Goal: Navigation & Orientation: Find specific page/section

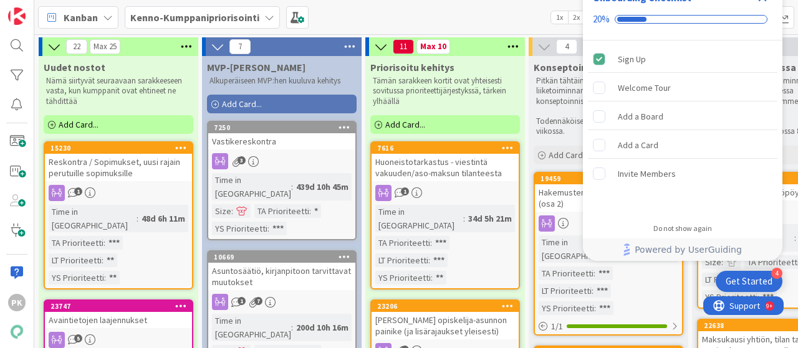
click at [728, 278] on div "Get Started" at bounding box center [748, 281] width 47 height 12
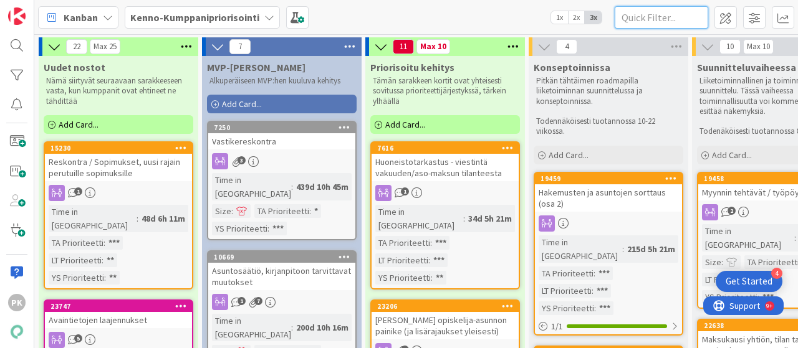
click at [637, 13] on input "text" at bounding box center [660, 17] width 93 height 22
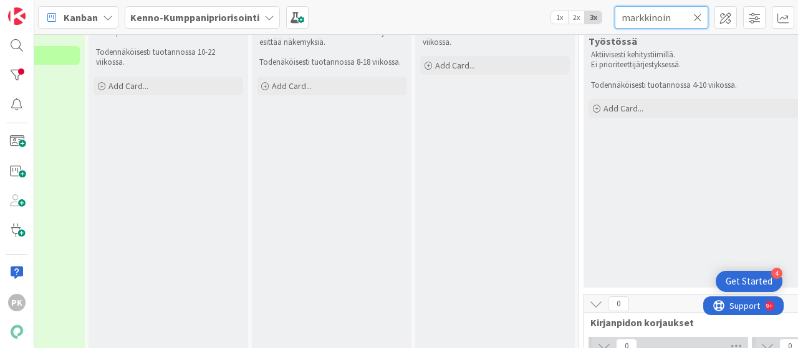
scroll to position [0, 440]
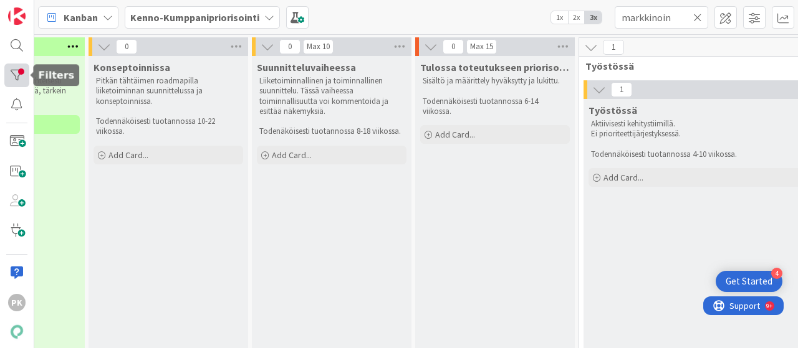
click at [17, 72] on div at bounding box center [16, 76] width 25 height 24
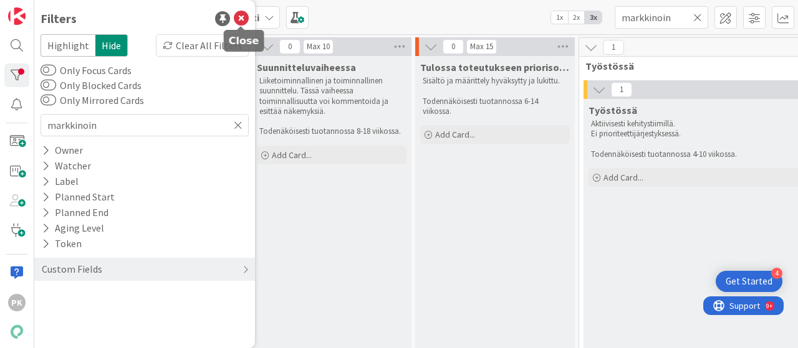
click at [244, 18] on icon at bounding box center [241, 18] width 15 height 15
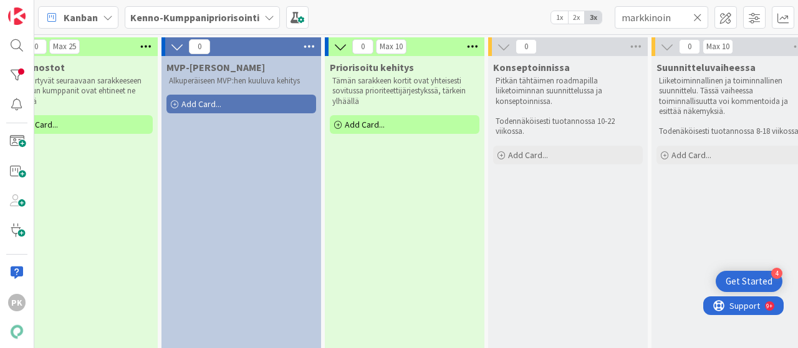
scroll to position [0, 0]
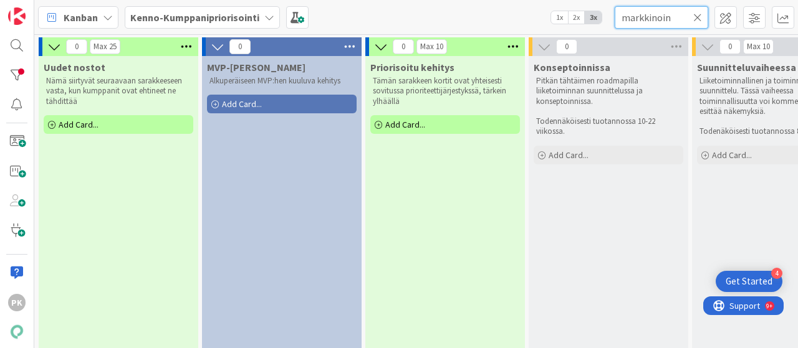
click at [679, 21] on input "markkinoin" at bounding box center [660, 17] width 93 height 22
type input "m"
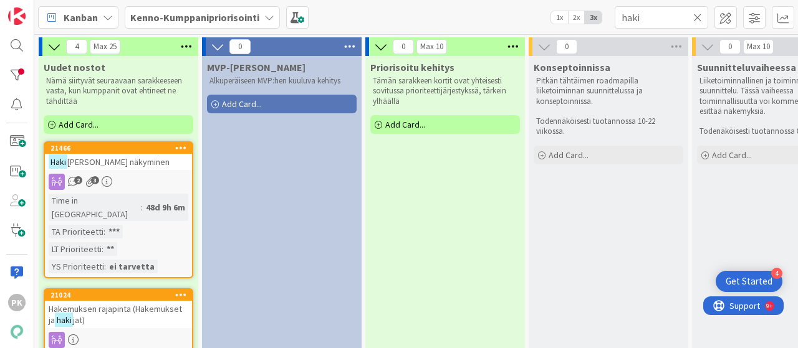
click at [164, 303] on span "Hakemuksen rajapinta (Hakemukset ja" at bounding box center [115, 314] width 133 height 22
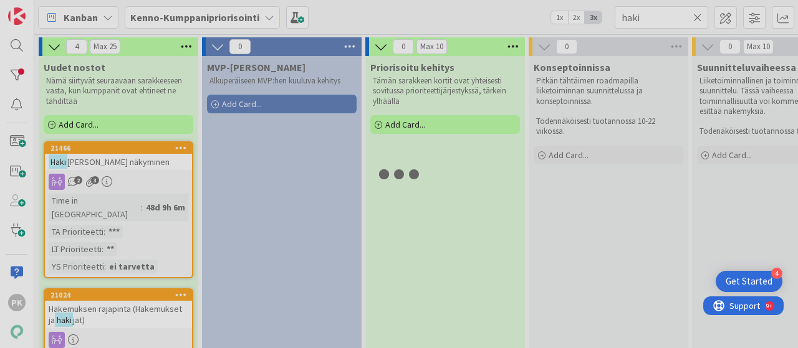
click at [164, 293] on div "4 Max 25 Uudet nostot Nämä siirtyvät seuraavaan sarakkeeseen vasta, kun kumppan…" at bounding box center [415, 191] width 763 height 314
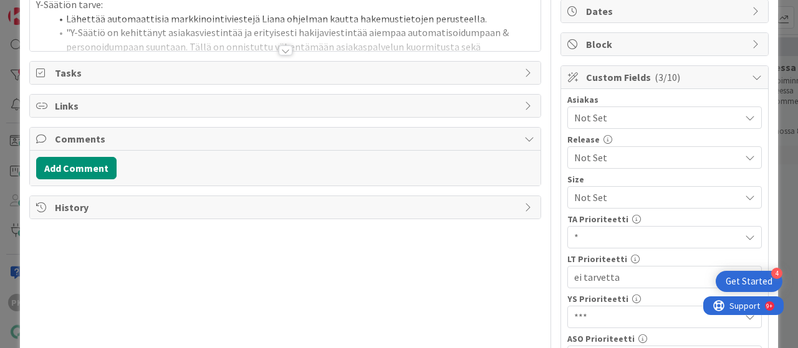
scroll to position [127, 0]
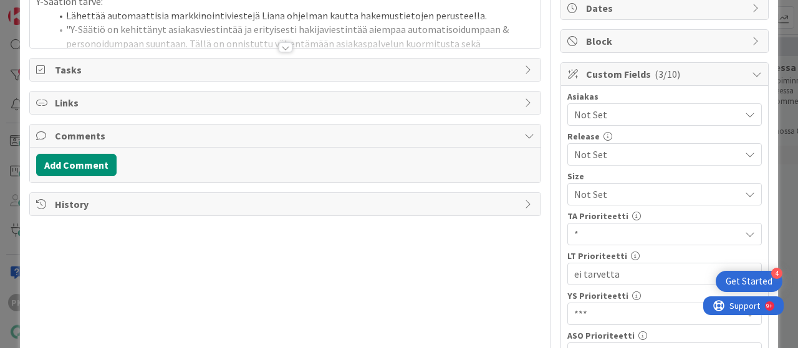
click at [280, 47] on div at bounding box center [286, 47] width 14 height 10
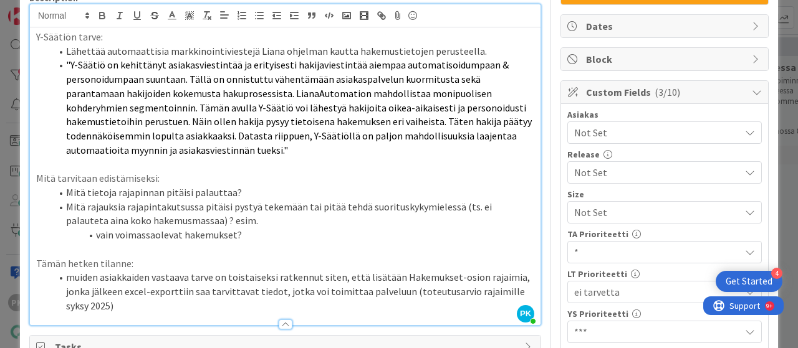
scroll to position [0, 0]
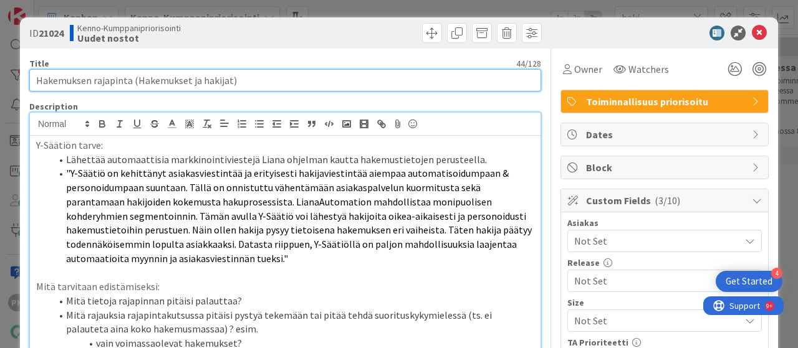
click at [232, 79] on input "Hakemuksen rajapinta (Hakemukset ja hakijat)" at bounding box center [285, 80] width 512 height 22
drag, startPoint x: 232, startPoint y: 79, endPoint x: 46, endPoint y: 82, distance: 186.4
click at [46, 82] on input "Hakemuksen rajapinta (Hakemukset ja hakijat)" at bounding box center [285, 80] width 512 height 22
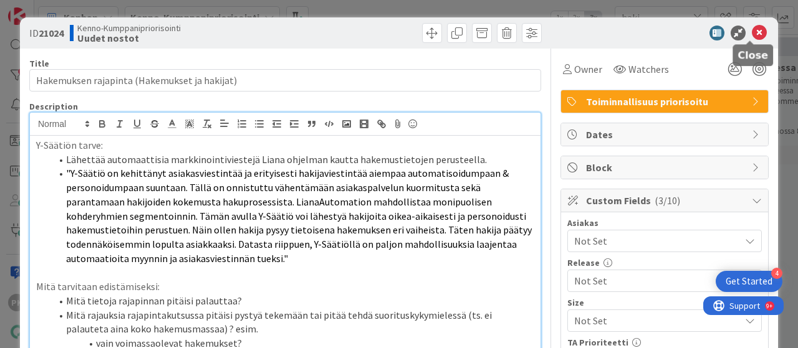
click at [752, 30] on icon at bounding box center [759, 33] width 15 height 15
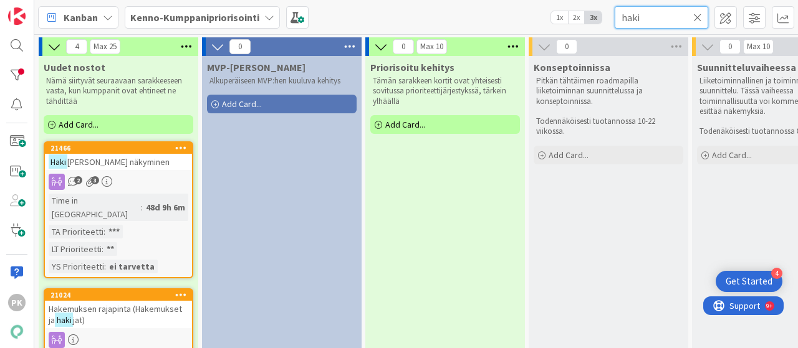
click at [651, 22] on input "haki" at bounding box center [660, 17] width 93 height 22
type input "h"
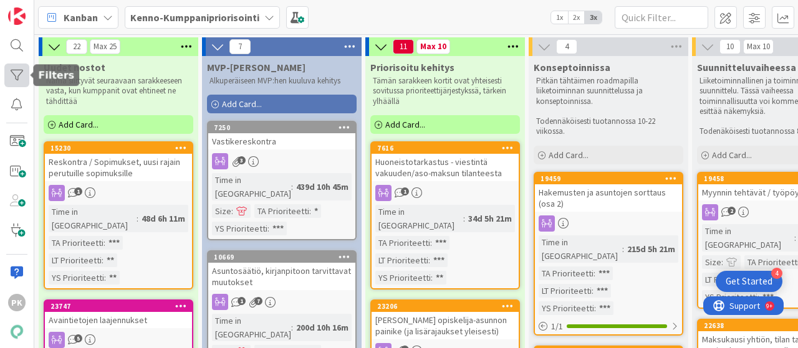
click at [16, 77] on div at bounding box center [16, 76] width 25 height 24
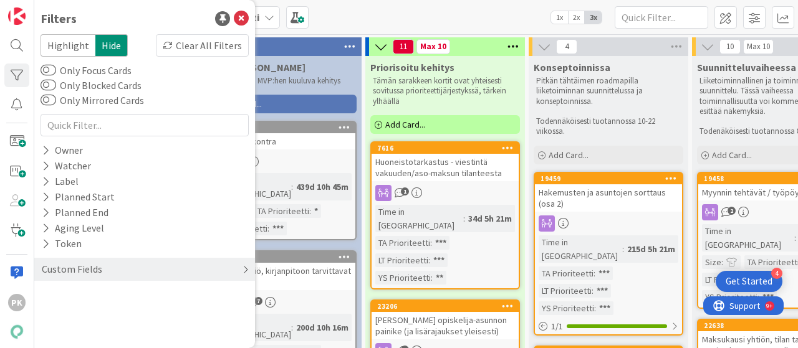
click at [93, 265] on div "Custom Fields" at bounding box center [72, 270] width 63 height 16
click at [84, 292] on button "Asiakas" at bounding box center [64, 295] width 47 height 16
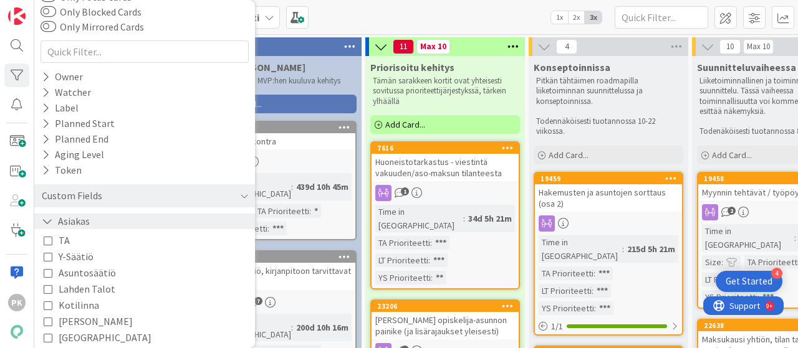
scroll to position [77, 0]
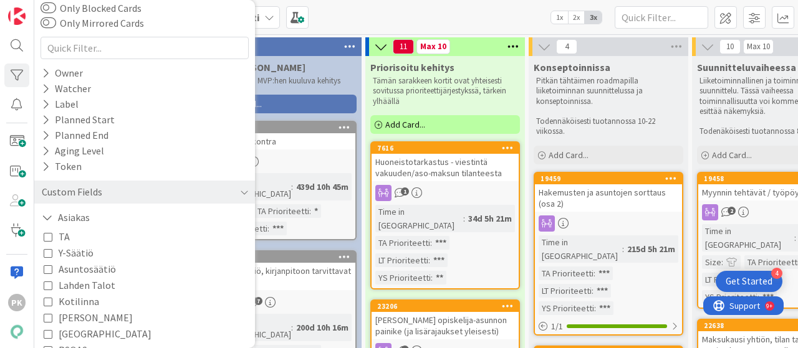
click at [47, 252] on icon at bounding box center [48, 253] width 9 height 9
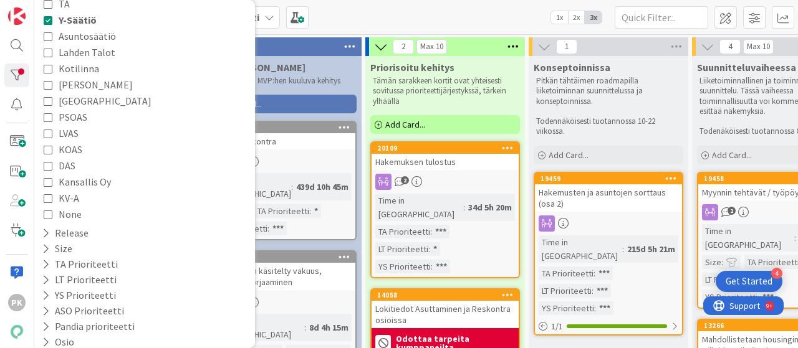
scroll to position [337, 0]
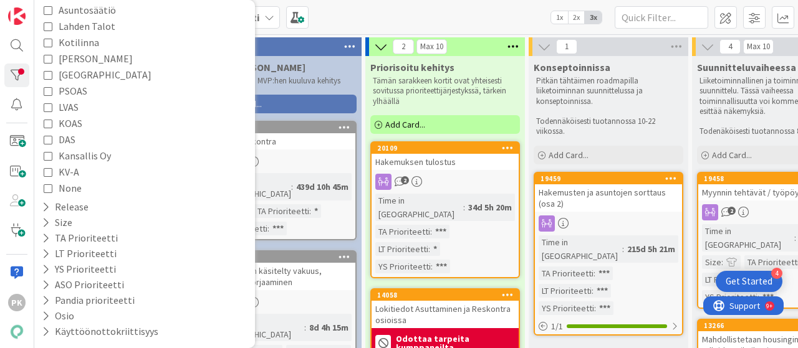
click at [319, 216] on div "Time in Column : 439d 10h 45m Size : TA Prioriteetti : * YS Prioriteetti : ***" at bounding box center [282, 204] width 140 height 62
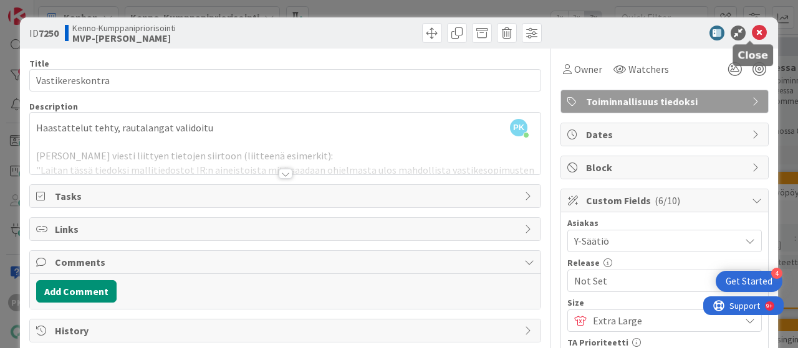
click at [752, 30] on icon at bounding box center [759, 33] width 15 height 15
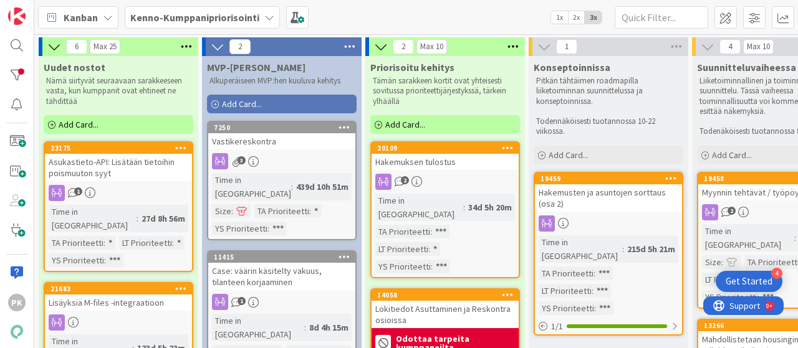
click at [150, 160] on div "Asukastieto-API: Lisätään tietoihin poismuuton syyt" at bounding box center [118, 167] width 147 height 27
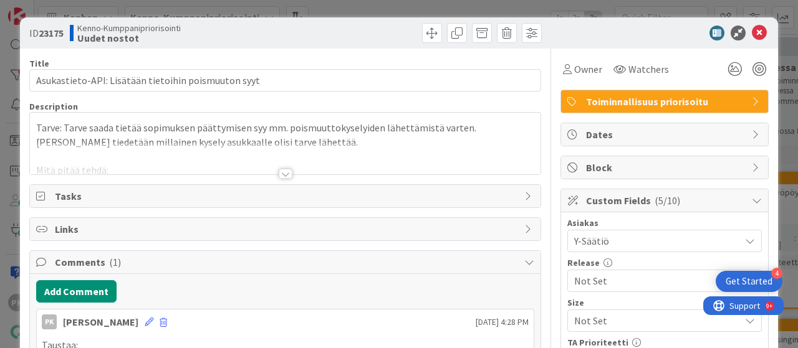
click at [284, 174] on div at bounding box center [286, 174] width 14 height 10
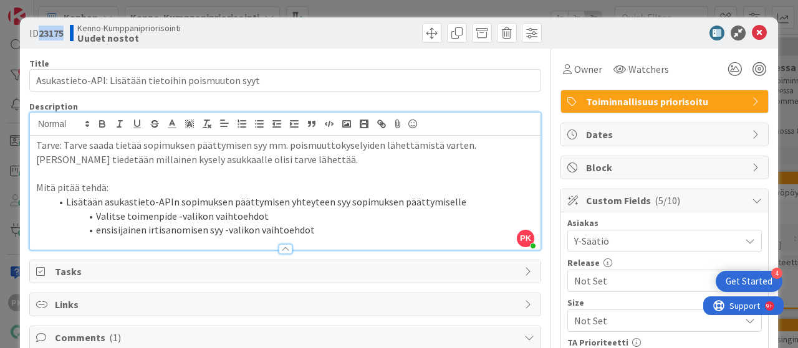
drag, startPoint x: 65, startPoint y: 30, endPoint x: 41, endPoint y: 32, distance: 24.4
click at [41, 32] on b "23175" at bounding box center [51, 33] width 25 height 12
copy b "23175"
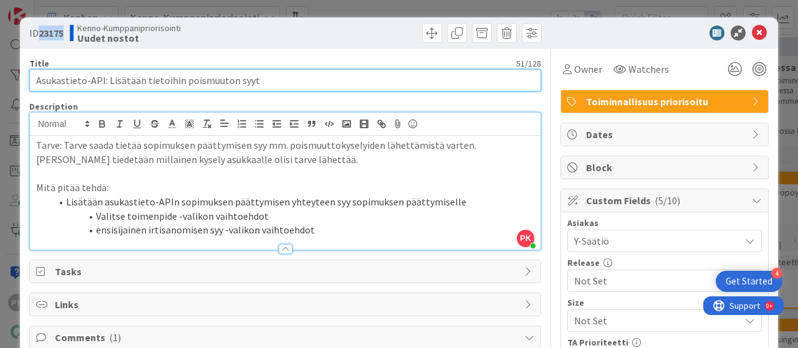
click at [260, 84] on input "Asukastieto-API: Lisätään tietoihin poismuuton syyt" at bounding box center [285, 80] width 512 height 22
drag, startPoint x: 260, startPoint y: 84, endPoint x: 29, endPoint y: 95, distance: 232.1
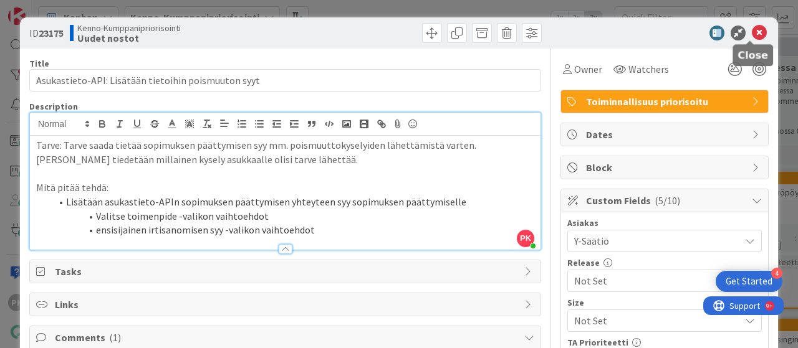
click at [752, 36] on icon at bounding box center [759, 33] width 15 height 15
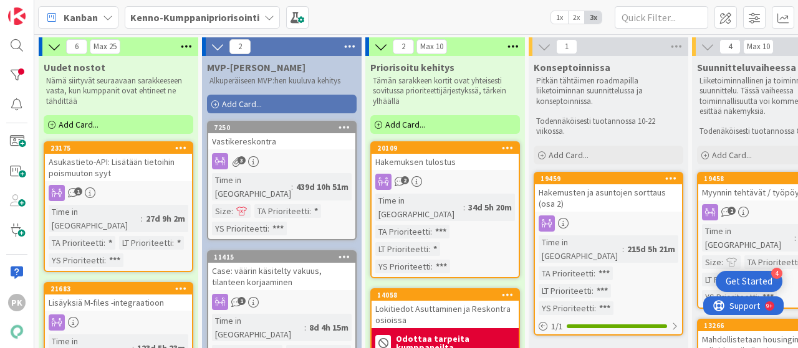
scroll to position [71, 0]
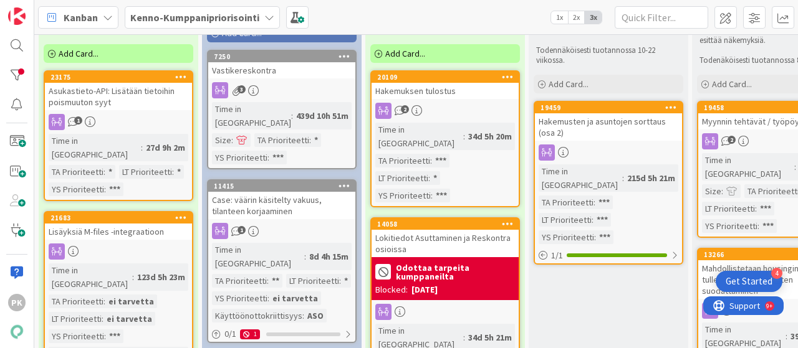
click at [116, 244] on div at bounding box center [118, 252] width 147 height 16
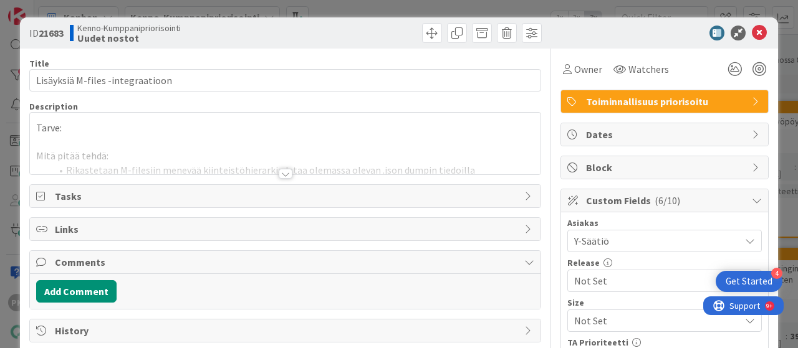
click at [281, 177] on div at bounding box center [286, 174] width 14 height 10
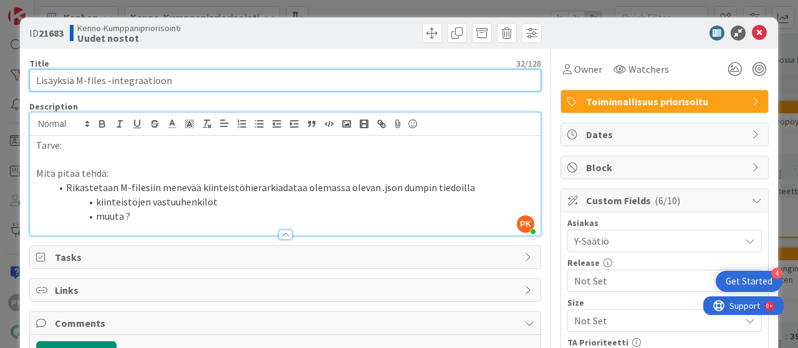
click at [179, 81] on input "Lisäyksiä M-files -integraatioon" at bounding box center [285, 80] width 512 height 22
drag, startPoint x: 178, startPoint y: 81, endPoint x: 37, endPoint y: 82, distance: 140.8
click at [37, 82] on input "Lisäyksiä M-files -integraatioon" at bounding box center [285, 80] width 512 height 22
